Goal: Information Seeking & Learning: Compare options

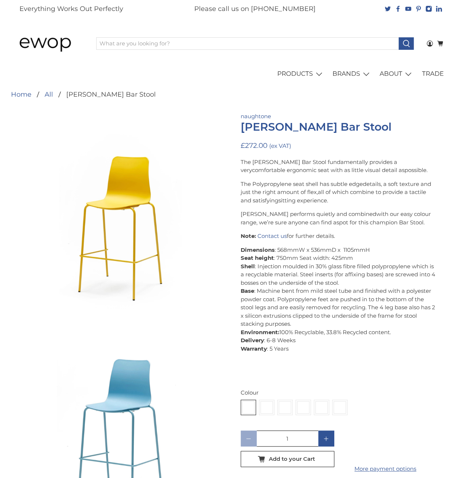
click at [301, 127] on h1 "[PERSON_NAME] Bar Stool" at bounding box center [339, 127] width 196 height 12
drag, startPoint x: 268, startPoint y: 127, endPoint x: 238, endPoint y: 128, distance: 29.3
drag, startPoint x: 238, startPoint y: 128, endPoint x: 328, endPoint y: 116, distance: 90.0
click at [349, 112] on p "naughtone" at bounding box center [339, 116] width 196 height 8
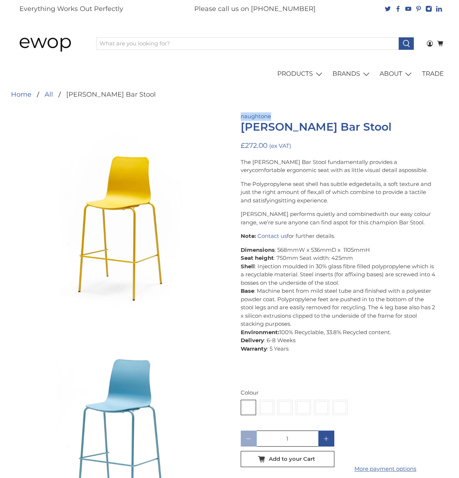
drag, startPoint x: 277, startPoint y: 118, endPoint x: 240, endPoint y: 116, distance: 37.3
copy link "naughtone"
click at [410, 379] on p at bounding box center [339, 376] width 196 height 8
drag, startPoint x: 255, startPoint y: 115, endPoint x: 262, endPoint y: 125, distance: 12.3
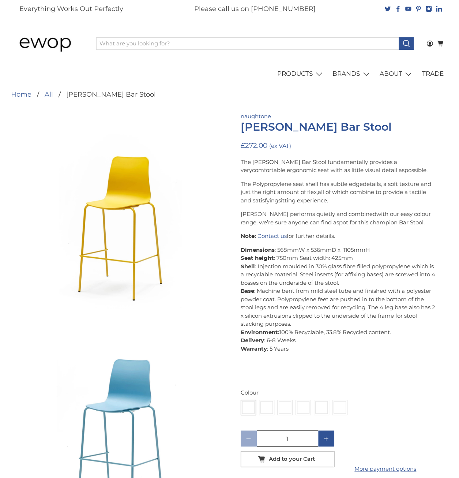
click at [255, 115] on link "naughtone" at bounding box center [256, 116] width 30 height 7
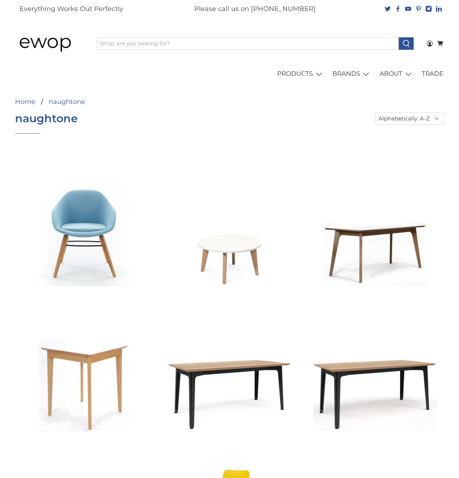
select select "title-ascending"
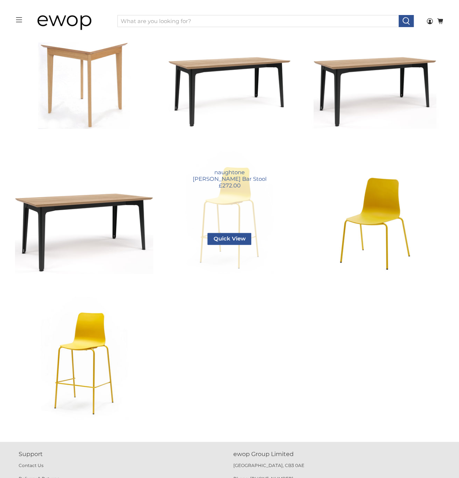
scroll to position [331, 0]
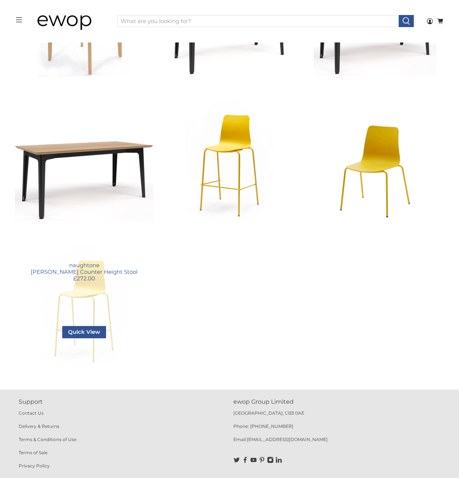
click at [100, 303] on link "[PERSON_NAME] Counter Height Stool" at bounding box center [84, 298] width 138 height 138
